Goal: Navigation & Orientation: Understand site structure

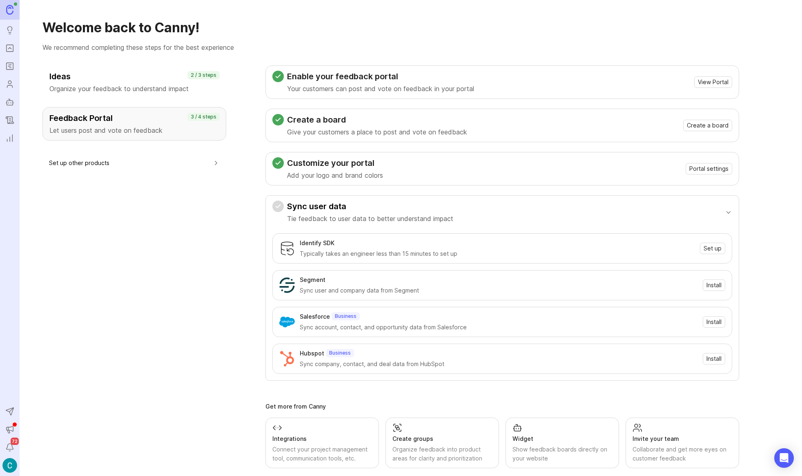
click at [7, 45] on icon "Portal" at bounding box center [9, 48] width 9 height 10
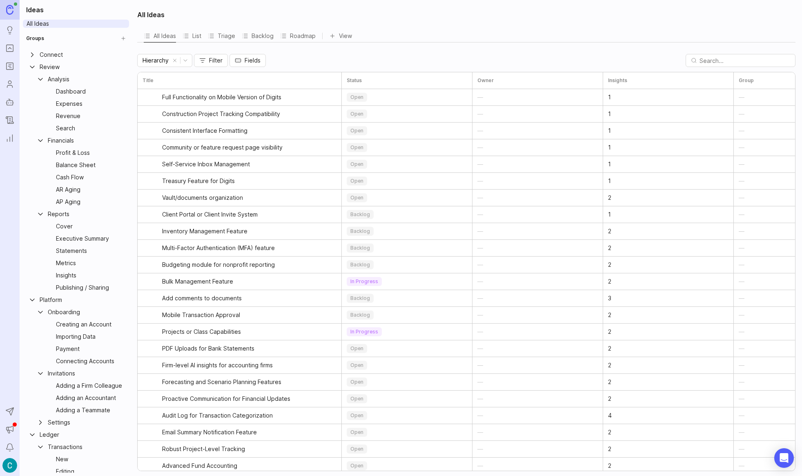
click at [60, 91] on div "Dashboard" at bounding box center [86, 91] width 61 height 9
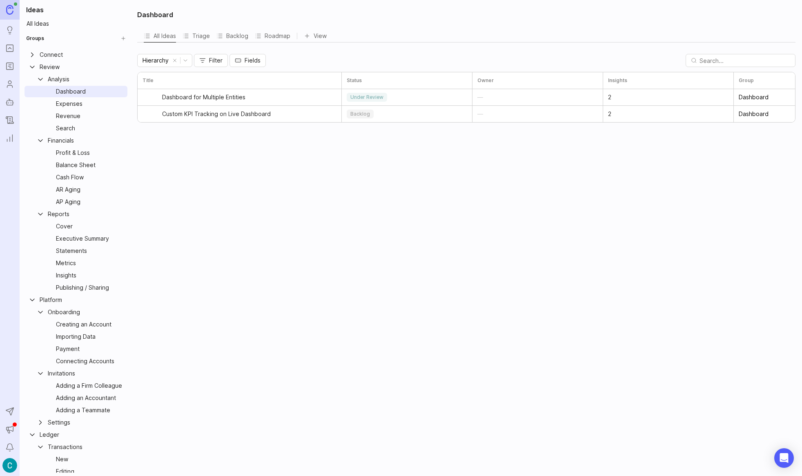
click at [49, 67] on div "Review" at bounding box center [79, 66] width 78 height 9
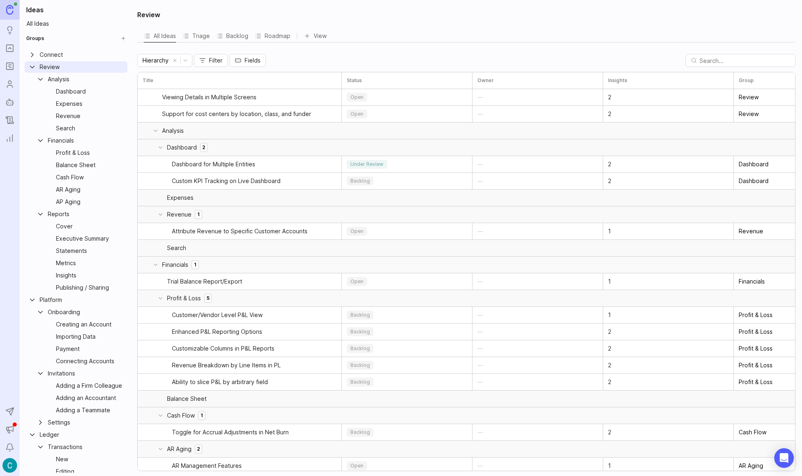
click at [64, 191] on div "AR Aging" at bounding box center [86, 189] width 61 height 9
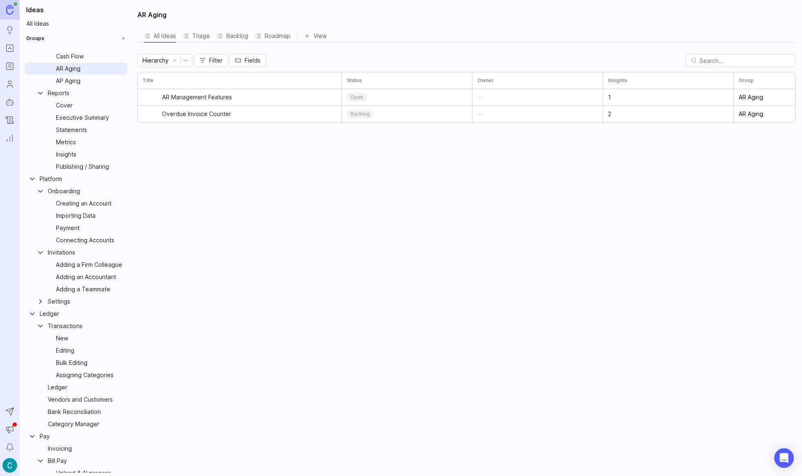
scroll to position [190, 0]
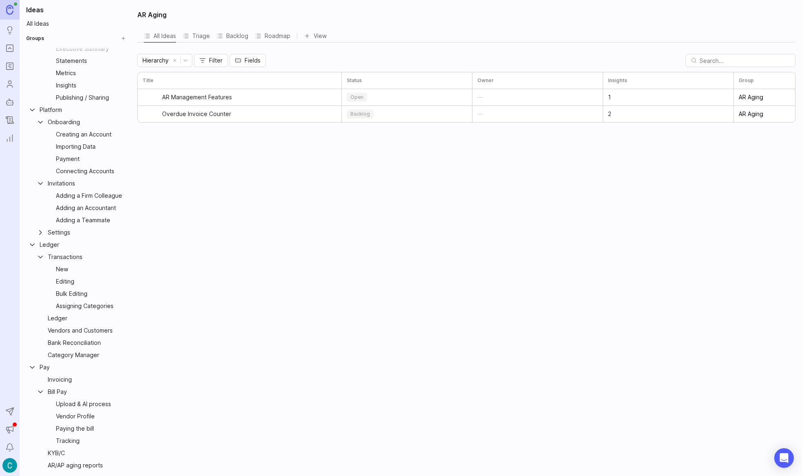
click at [49, 250] on link "Ledger" at bounding box center [76, 244] width 103 height 11
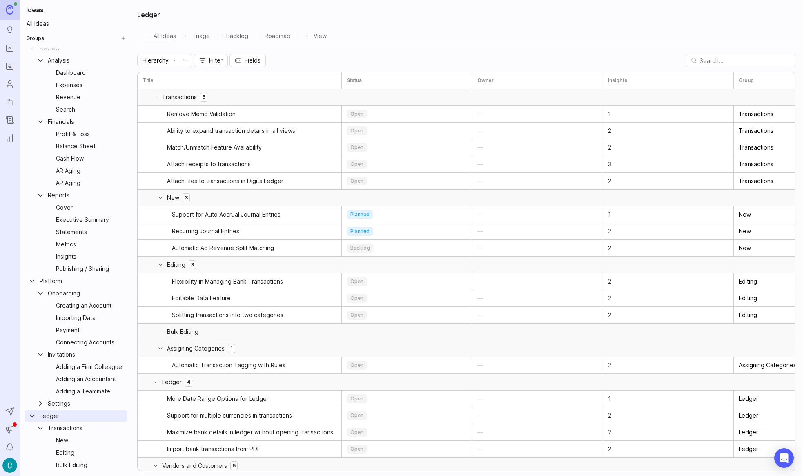
scroll to position [65, 0]
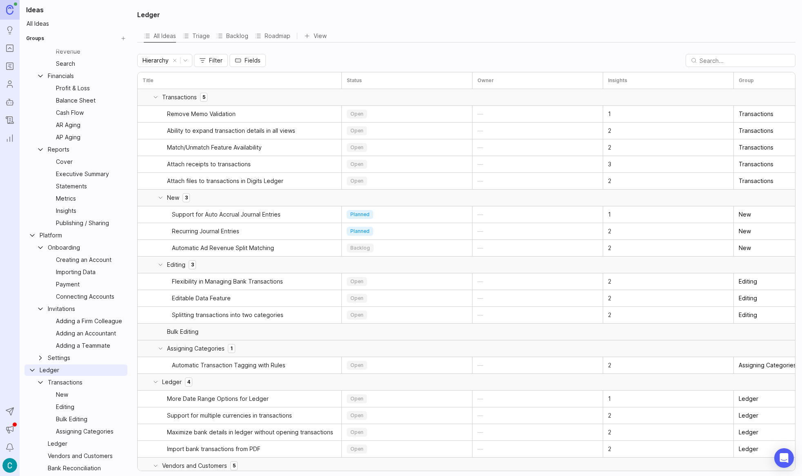
click at [63, 386] on div "Transactions" at bounding box center [82, 382] width 69 height 9
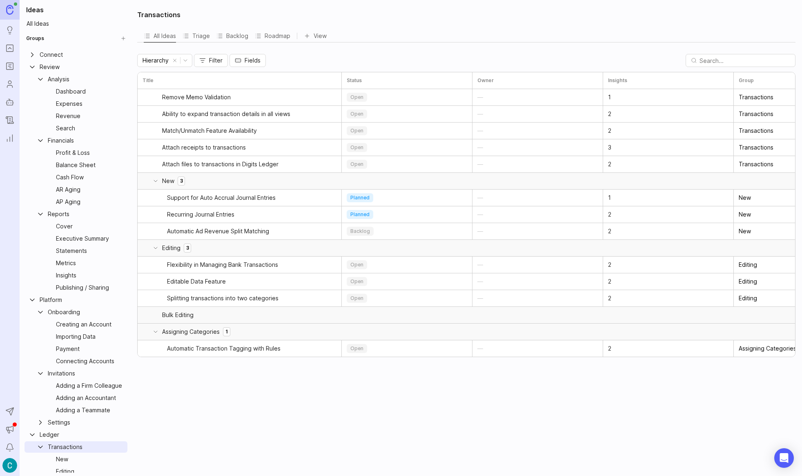
click at [10, 33] on icon "Ideas" at bounding box center [10, 33] width 2 height 0
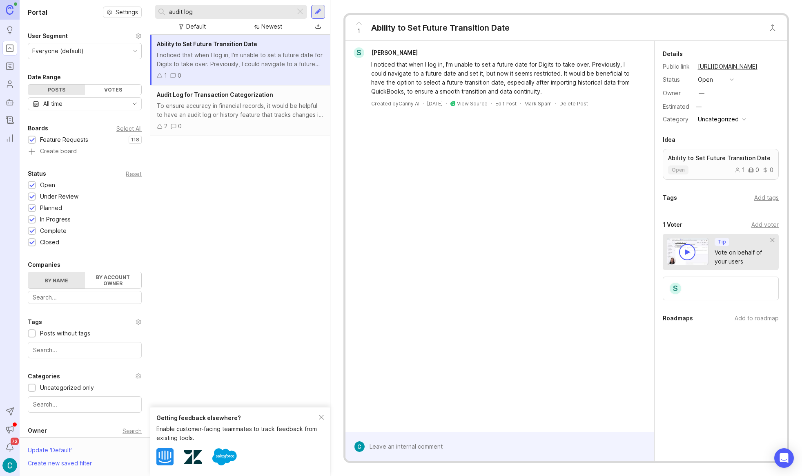
click at [8, 66] on icon "Roadmaps" at bounding box center [9, 66] width 2 height 0
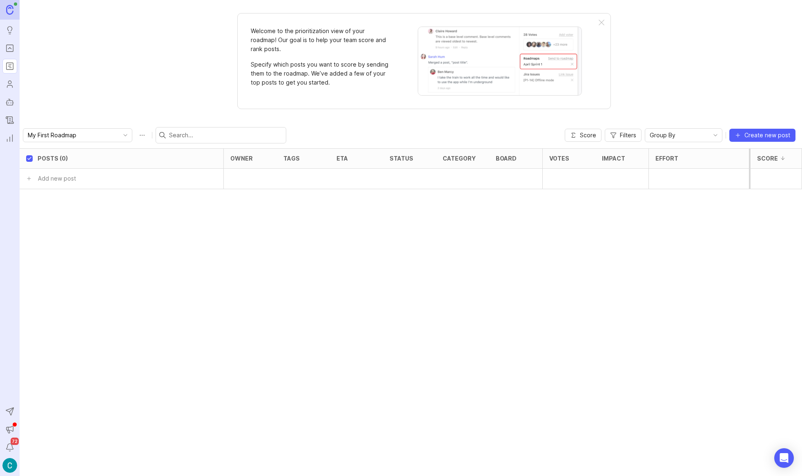
click at [8, 86] on icon "Users" at bounding box center [9, 84] width 9 height 10
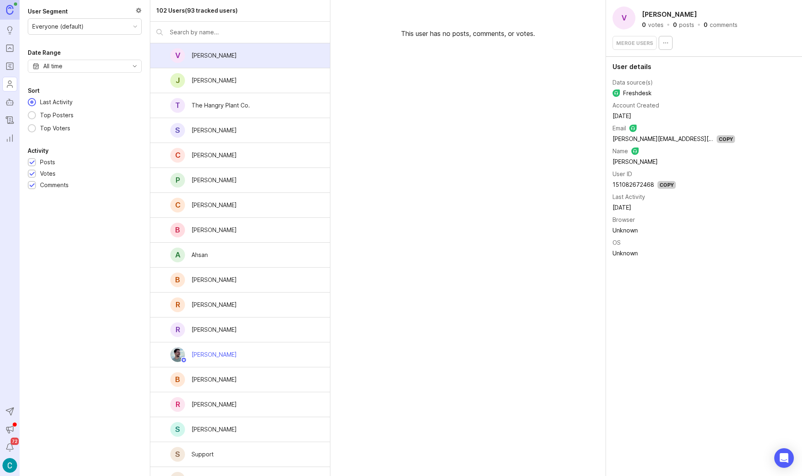
click at [10, 103] on icon "Autopilot" at bounding box center [9, 102] width 9 height 10
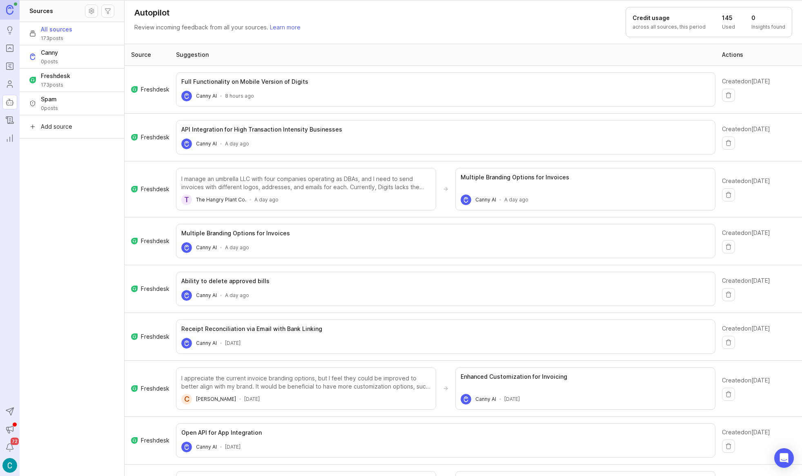
click at [9, 121] on icon "Changelog" at bounding box center [9, 120] width 9 height 10
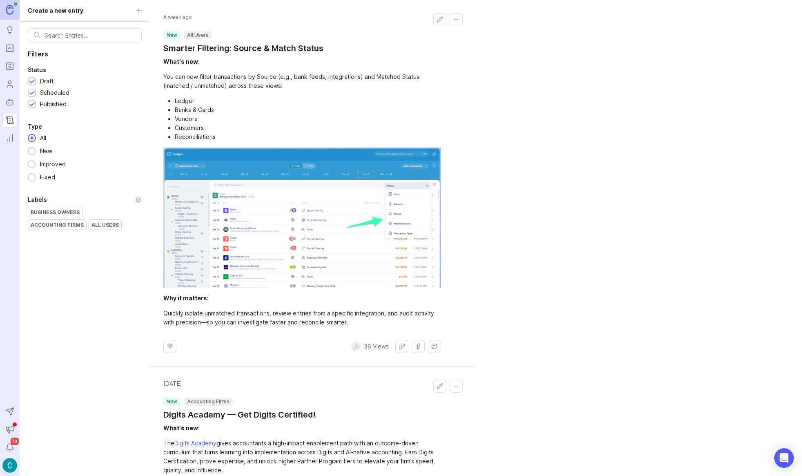
click at [11, 138] on icon "Reporting" at bounding box center [9, 138] width 9 height 10
